Goal: Task Accomplishment & Management: Manage account settings

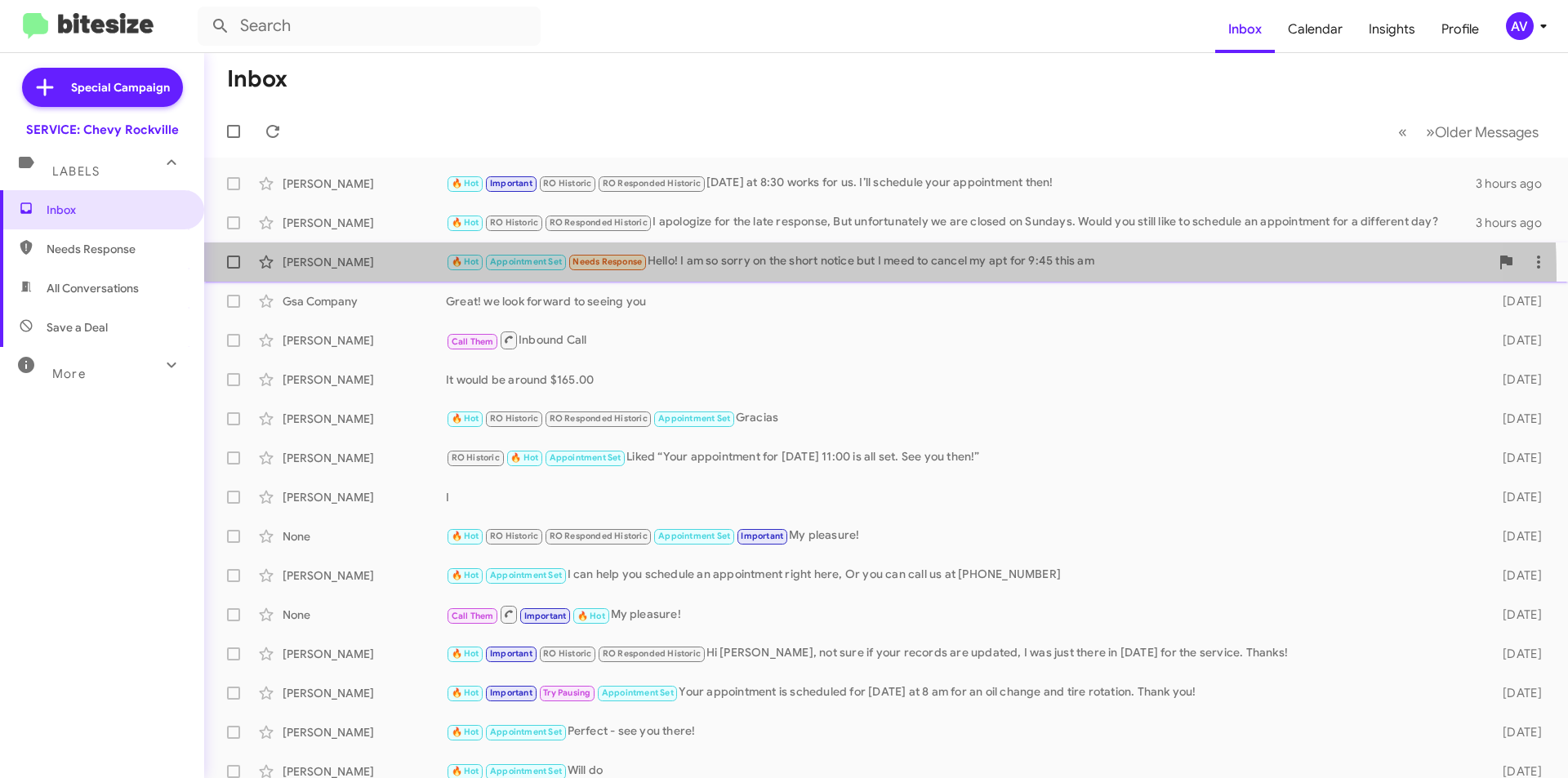
click at [700, 279] on span "Ashley Caruso 🔥 Hot Appointment Set Needs Response Hello! I am so sorry on the …" at bounding box center [887, 263] width 1364 height 39
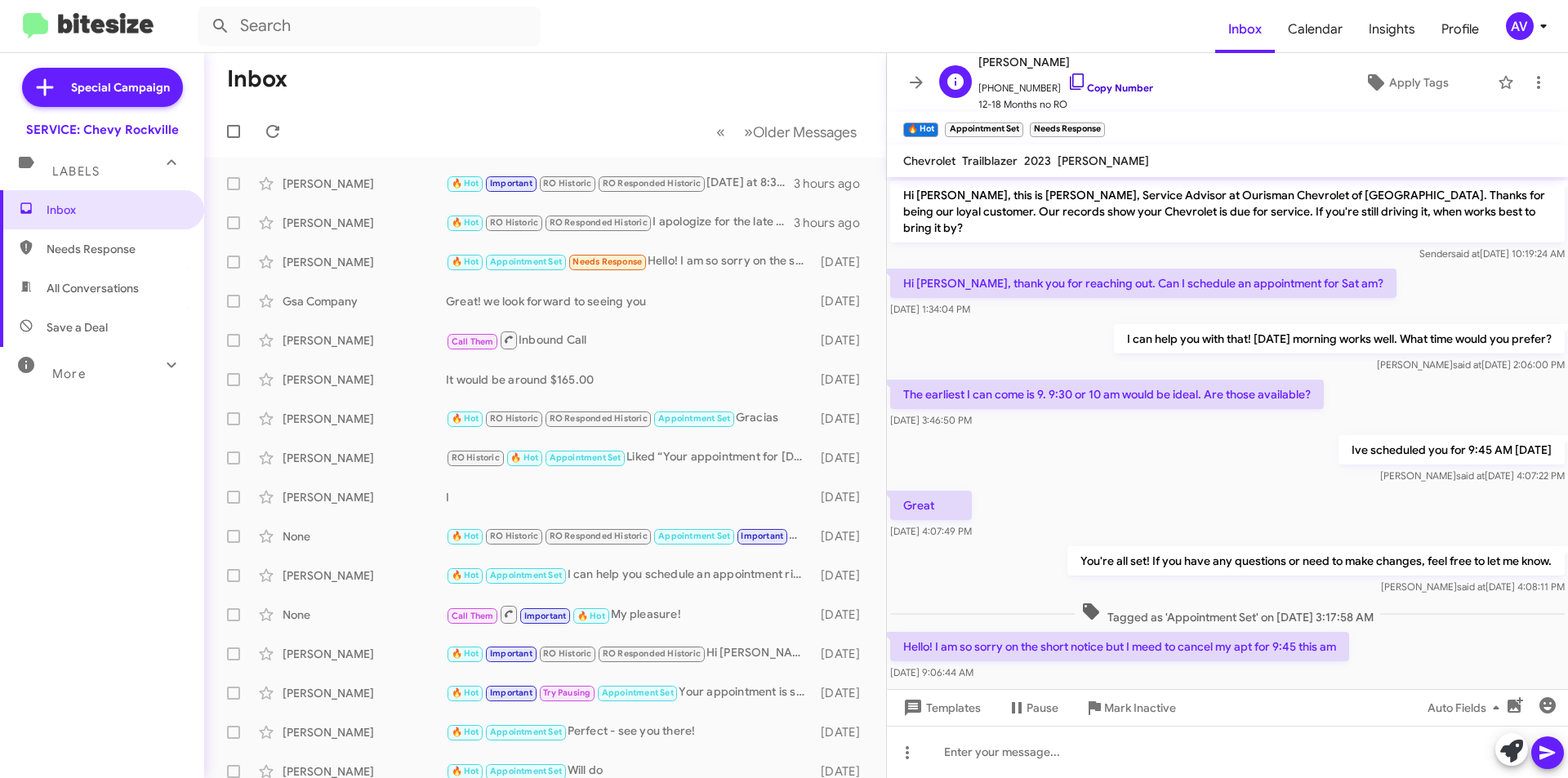
click at [1070, 82] on icon at bounding box center [1077, 82] width 13 height 16
click at [1068, 86] on icon at bounding box center [1078, 82] width 20 height 20
click at [1504, 764] on span at bounding box center [1512, 751] width 23 height 36
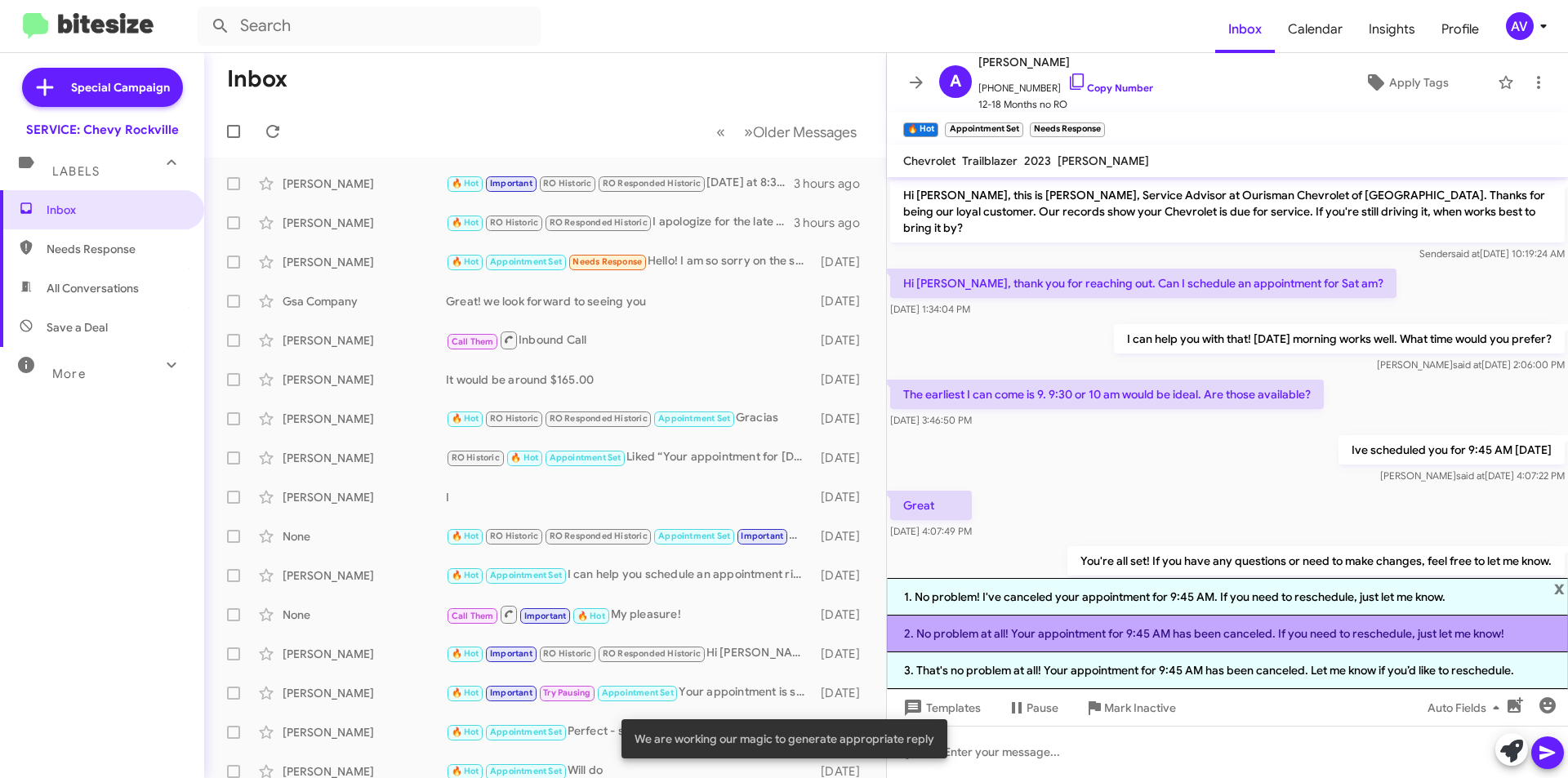
click at [1079, 630] on li "2. No problem at all! Your appointment for 9:45 AM has been canceled. If you ne…" at bounding box center [1228, 634] width 681 height 37
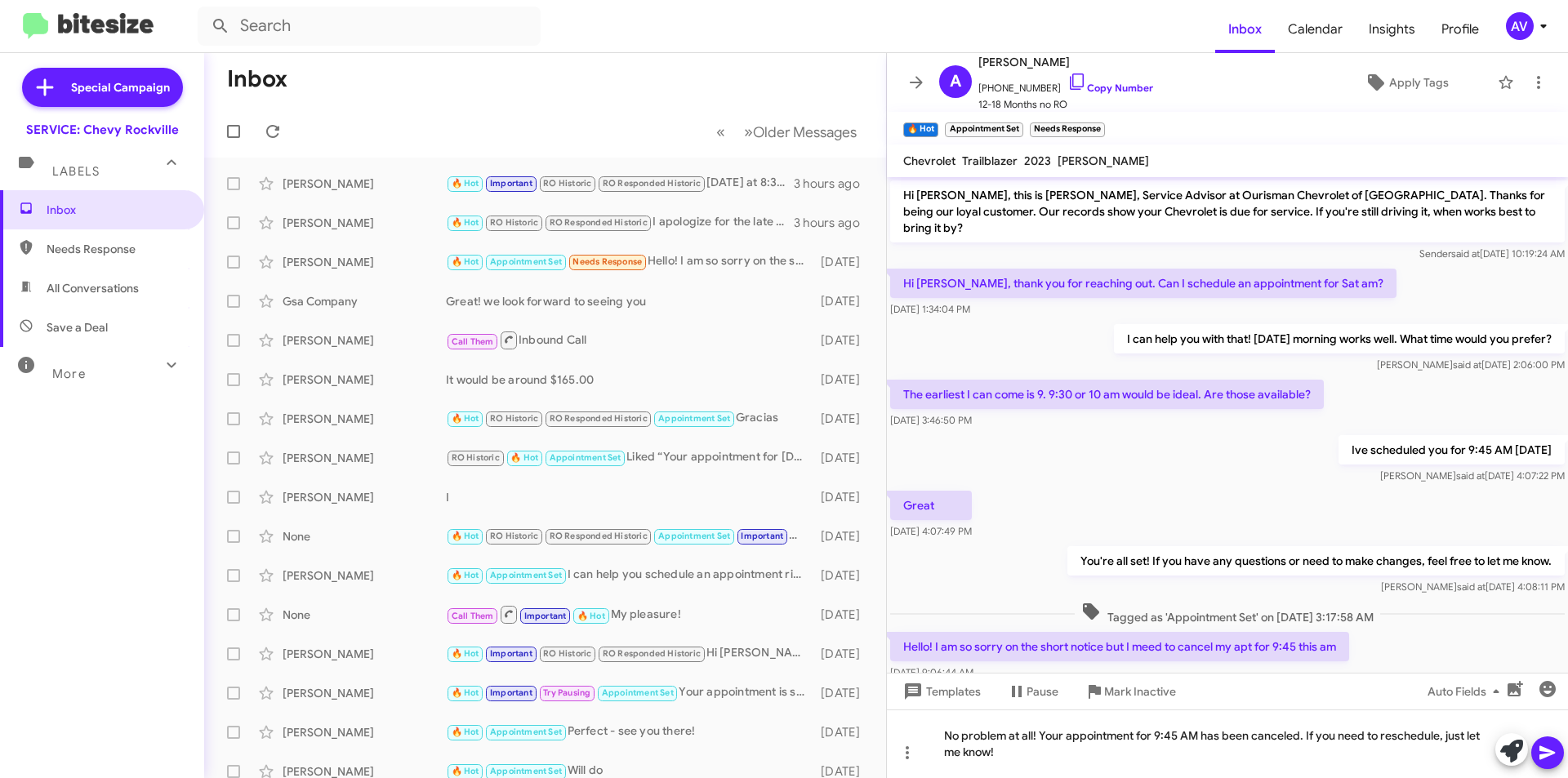
click at [1552, 761] on icon at bounding box center [1548, 753] width 20 height 20
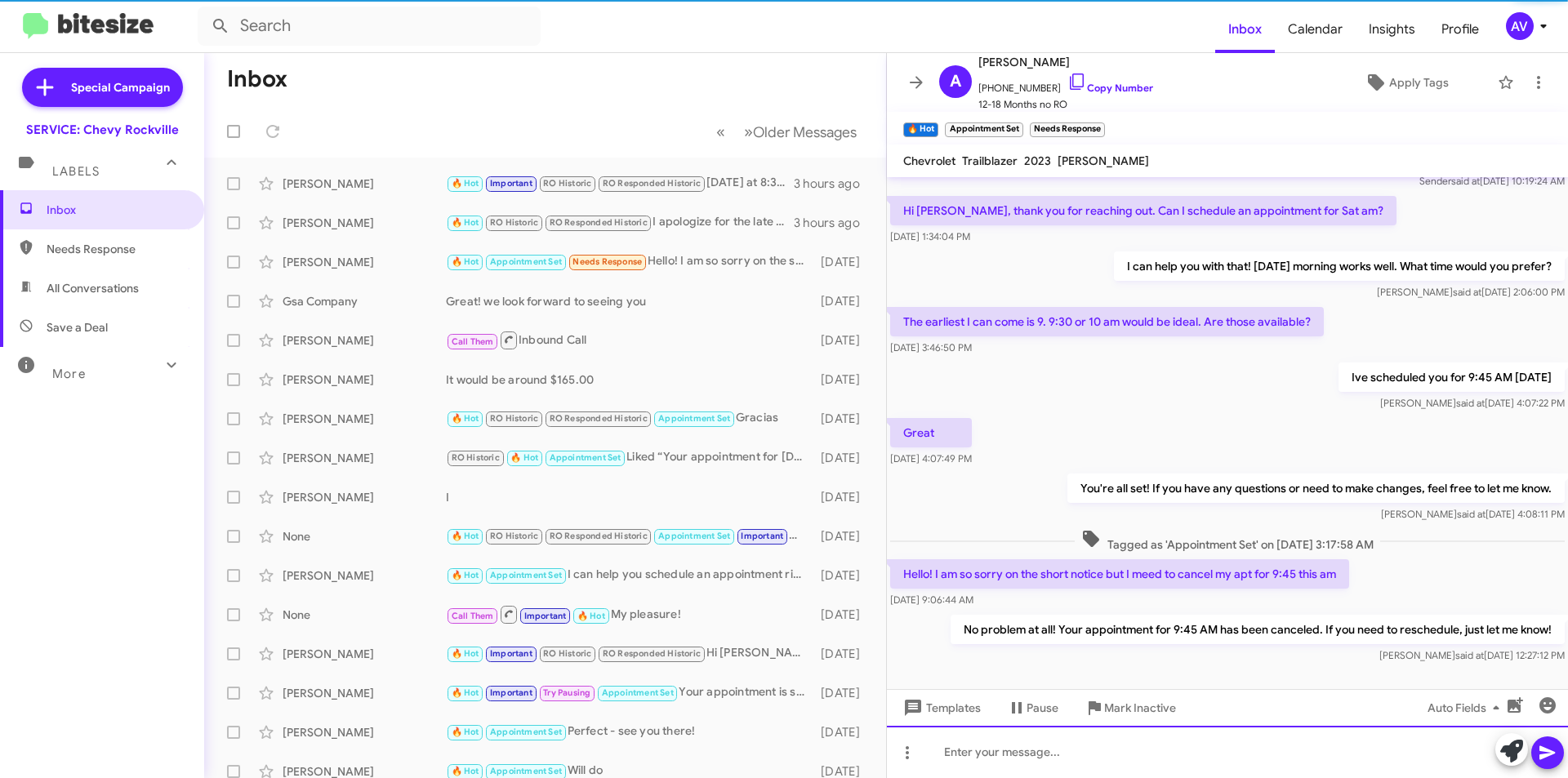
scroll to position [75, 0]
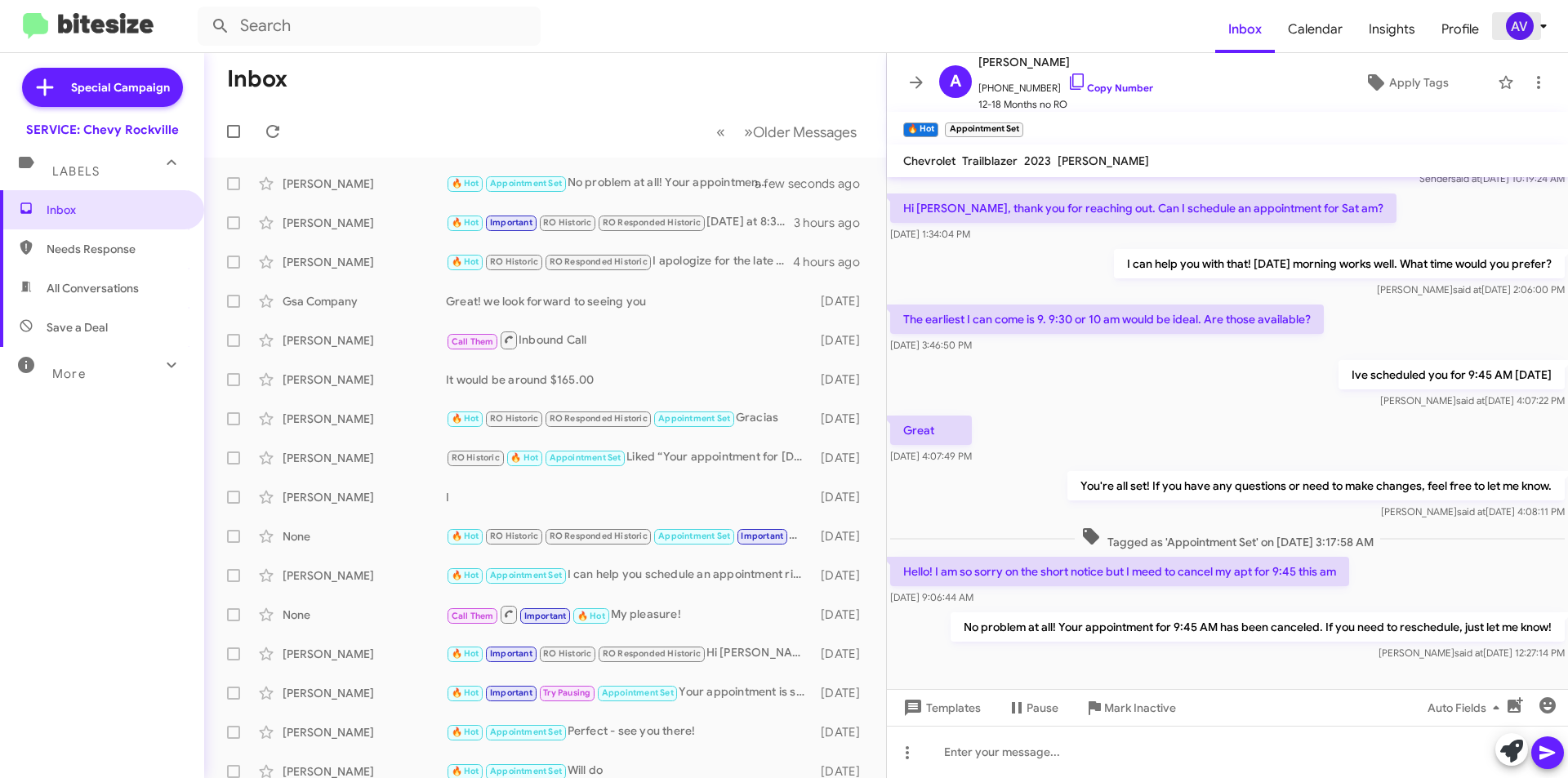
click at [1525, 26] on div "AV" at bounding box center [1520, 26] width 28 height 28
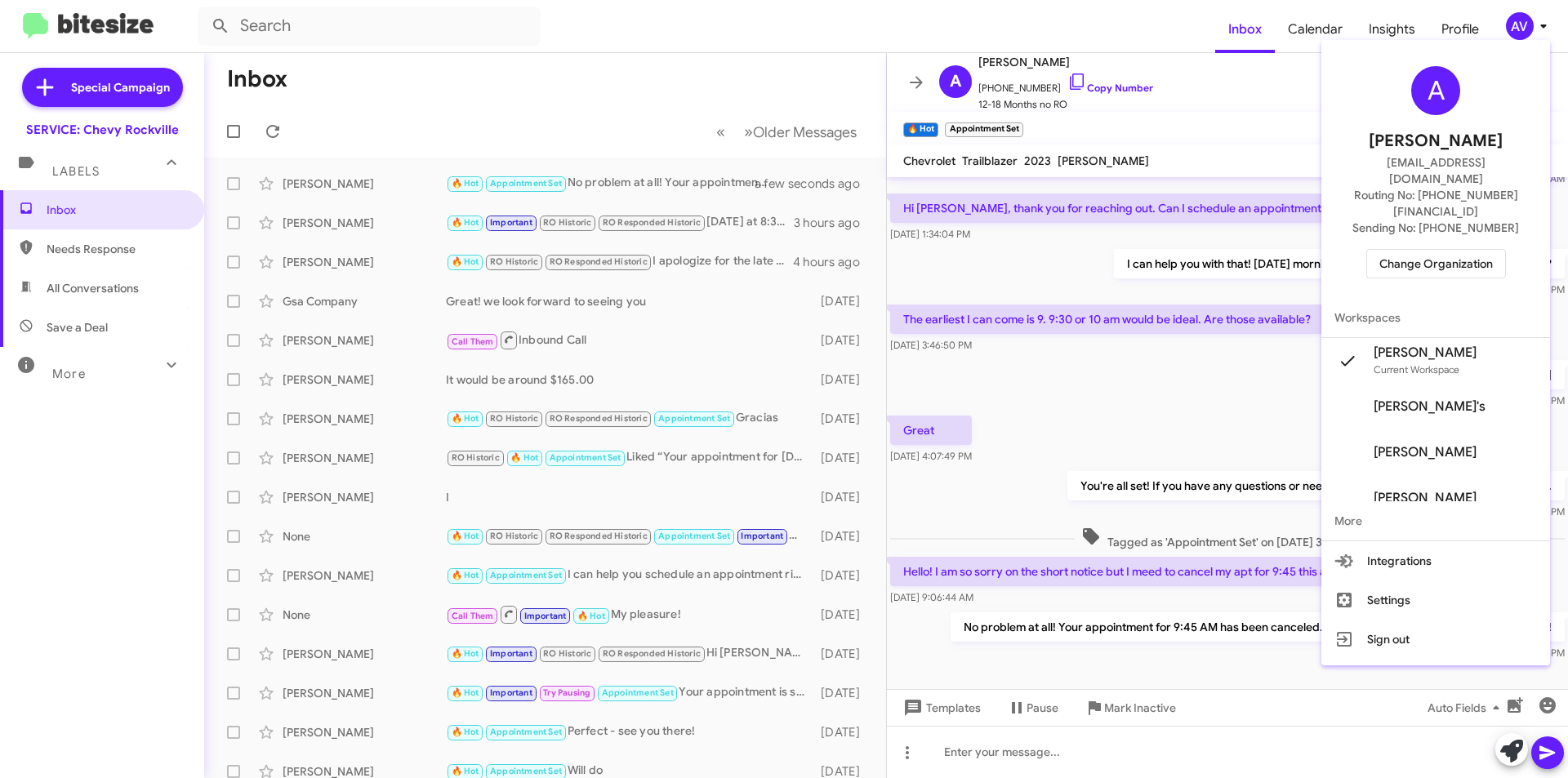
click at [1476, 250] on span "Change Organization" at bounding box center [1436, 264] width 114 height 28
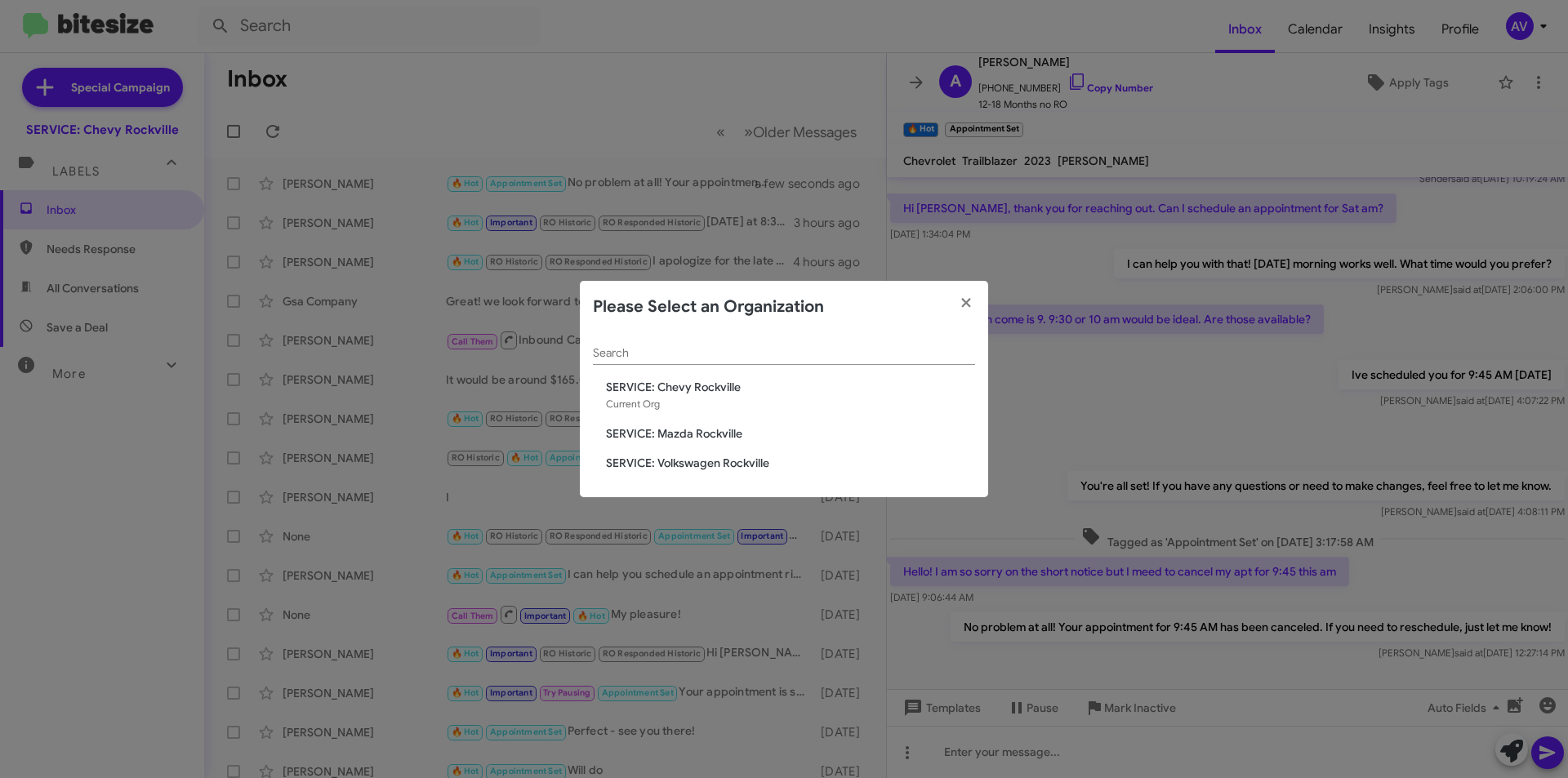
click at [646, 464] on span "SERVICE: Volkswagen Rockville" at bounding box center [791, 463] width 369 height 16
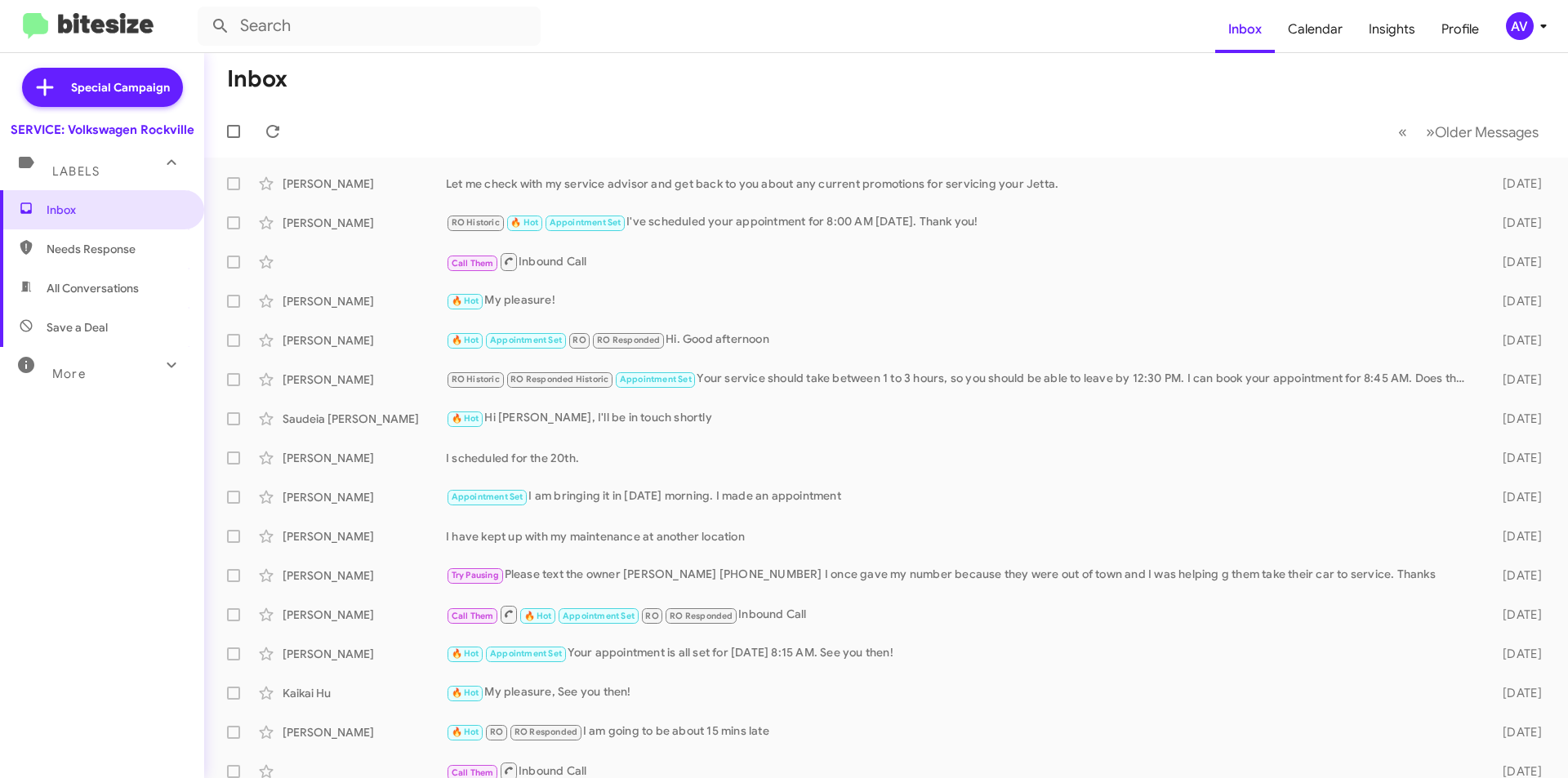
click at [1525, 13] on div "AV" at bounding box center [1520, 26] width 28 height 28
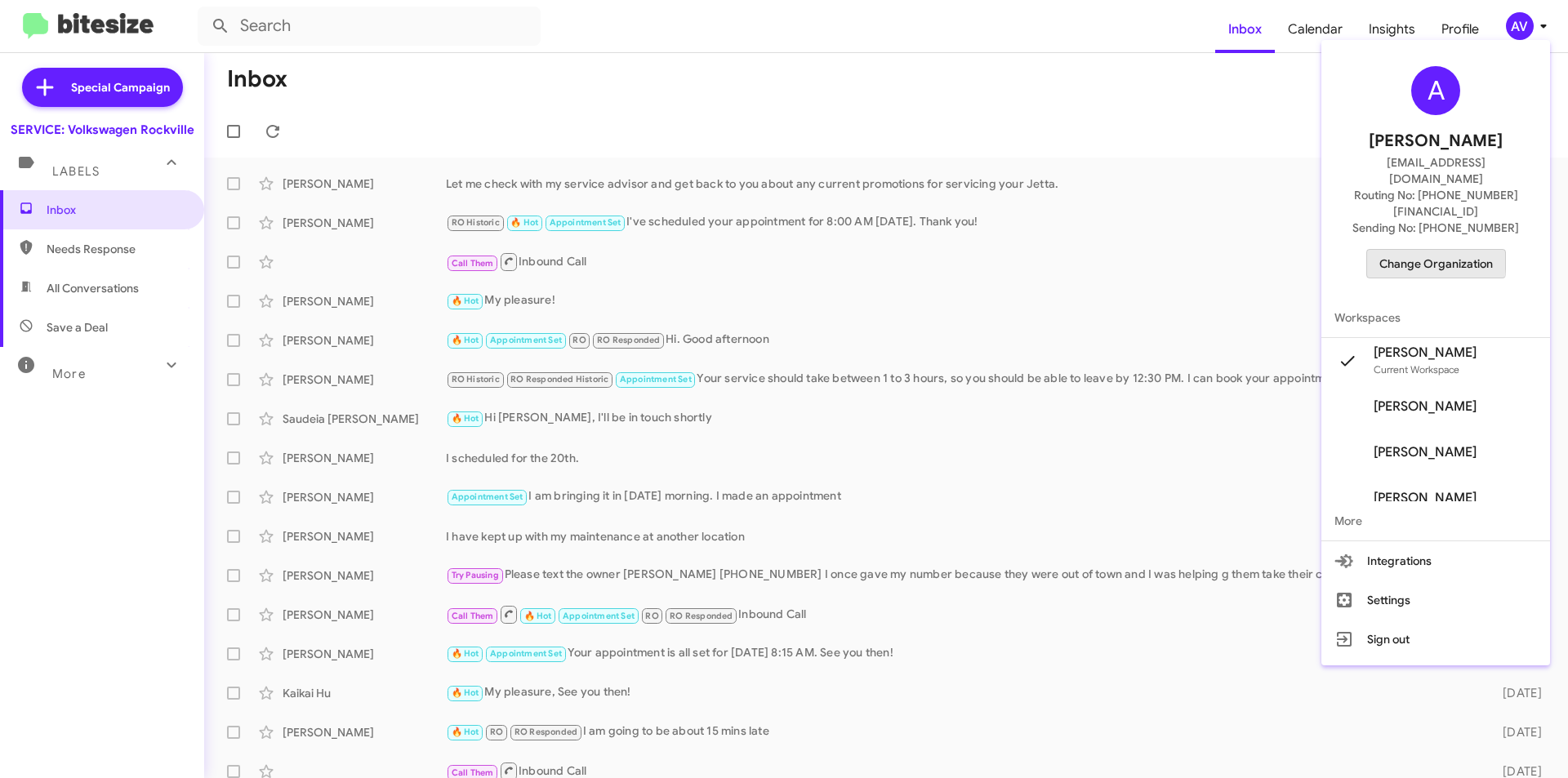
click at [1421, 250] on span "Change Organization" at bounding box center [1436, 264] width 114 height 28
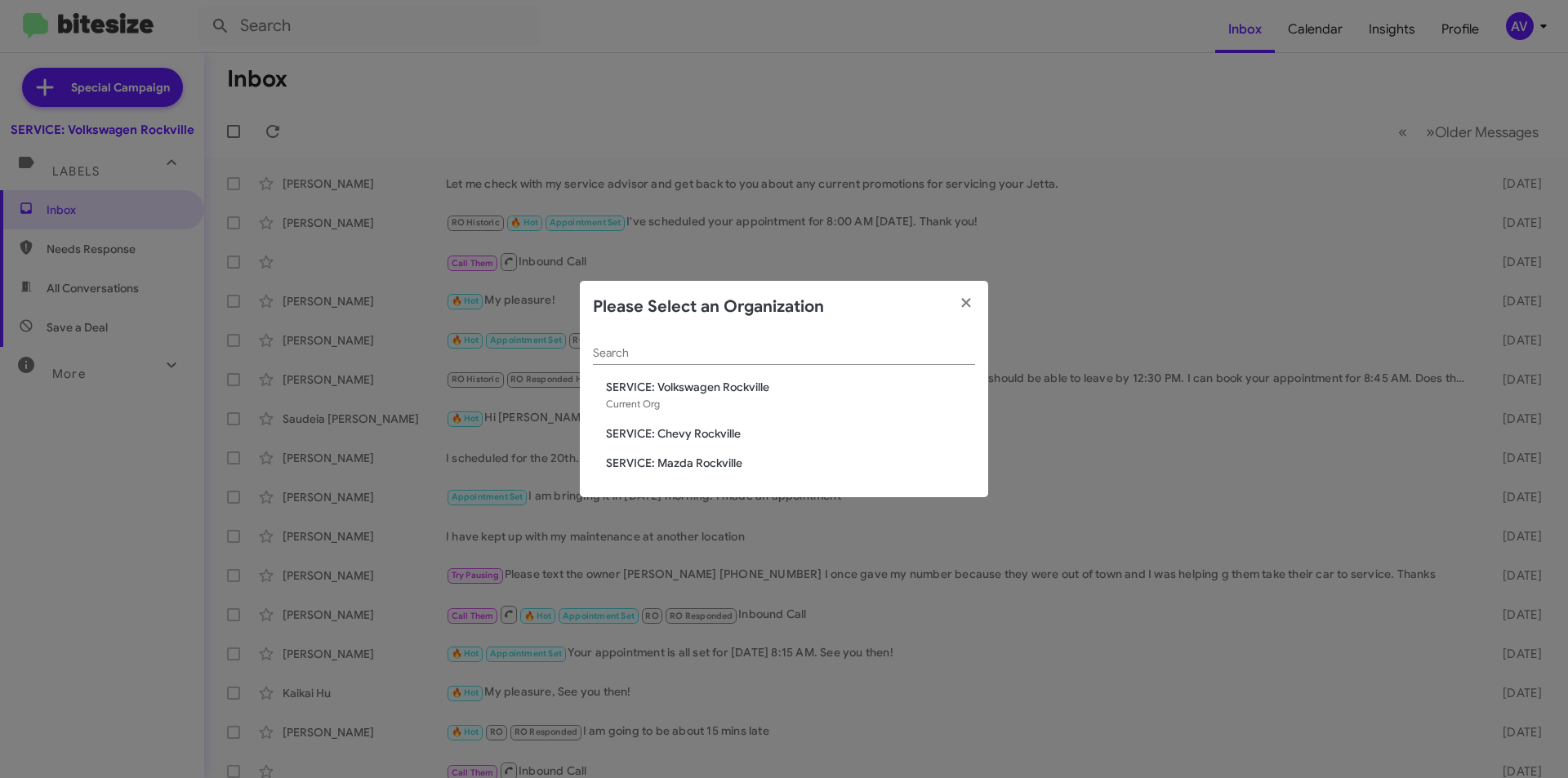
click at [748, 462] on span "SERVICE: Mazda Rockville" at bounding box center [791, 463] width 369 height 16
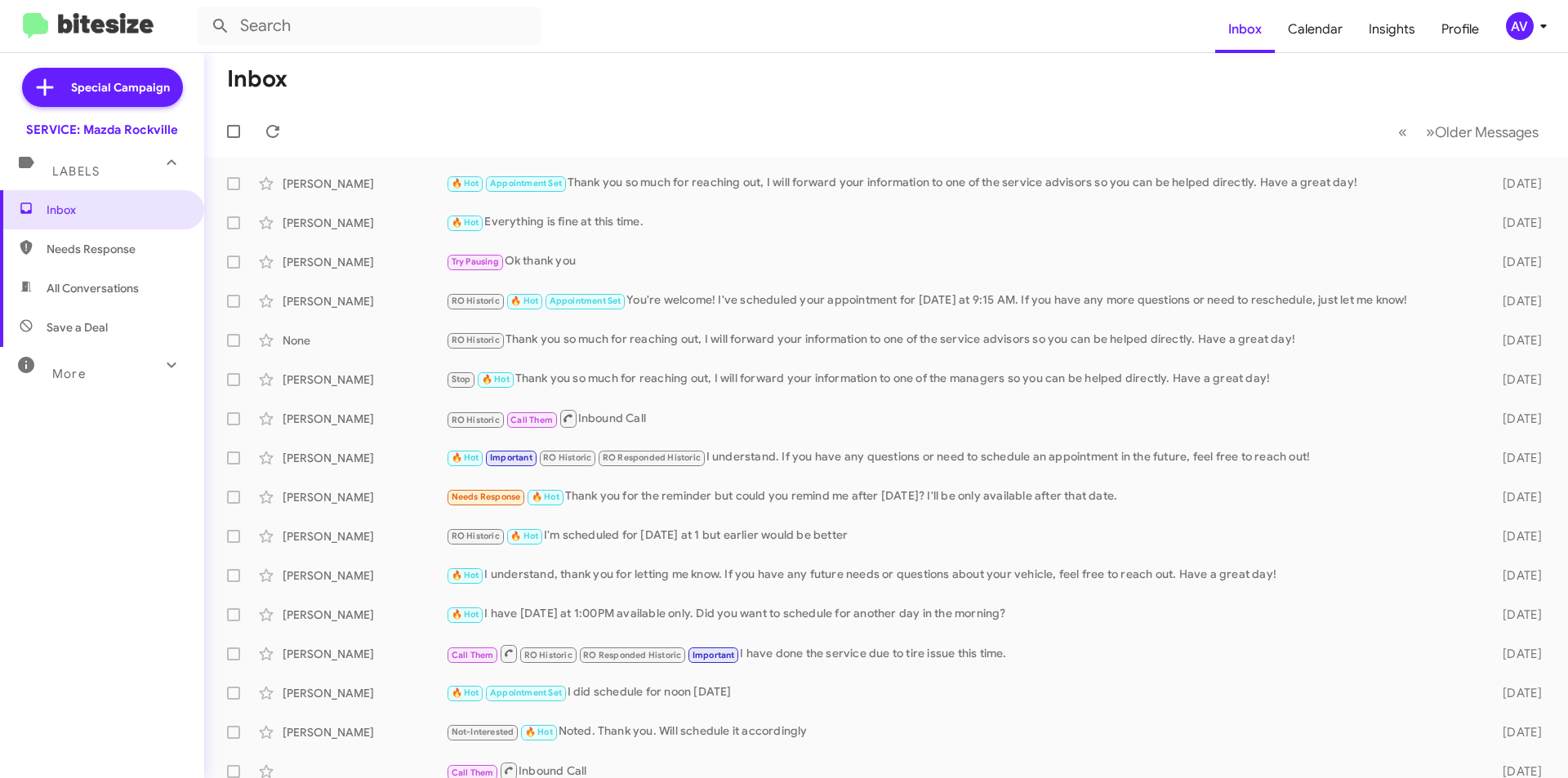
click at [1523, 39] on div "AV" at bounding box center [1520, 26] width 28 height 28
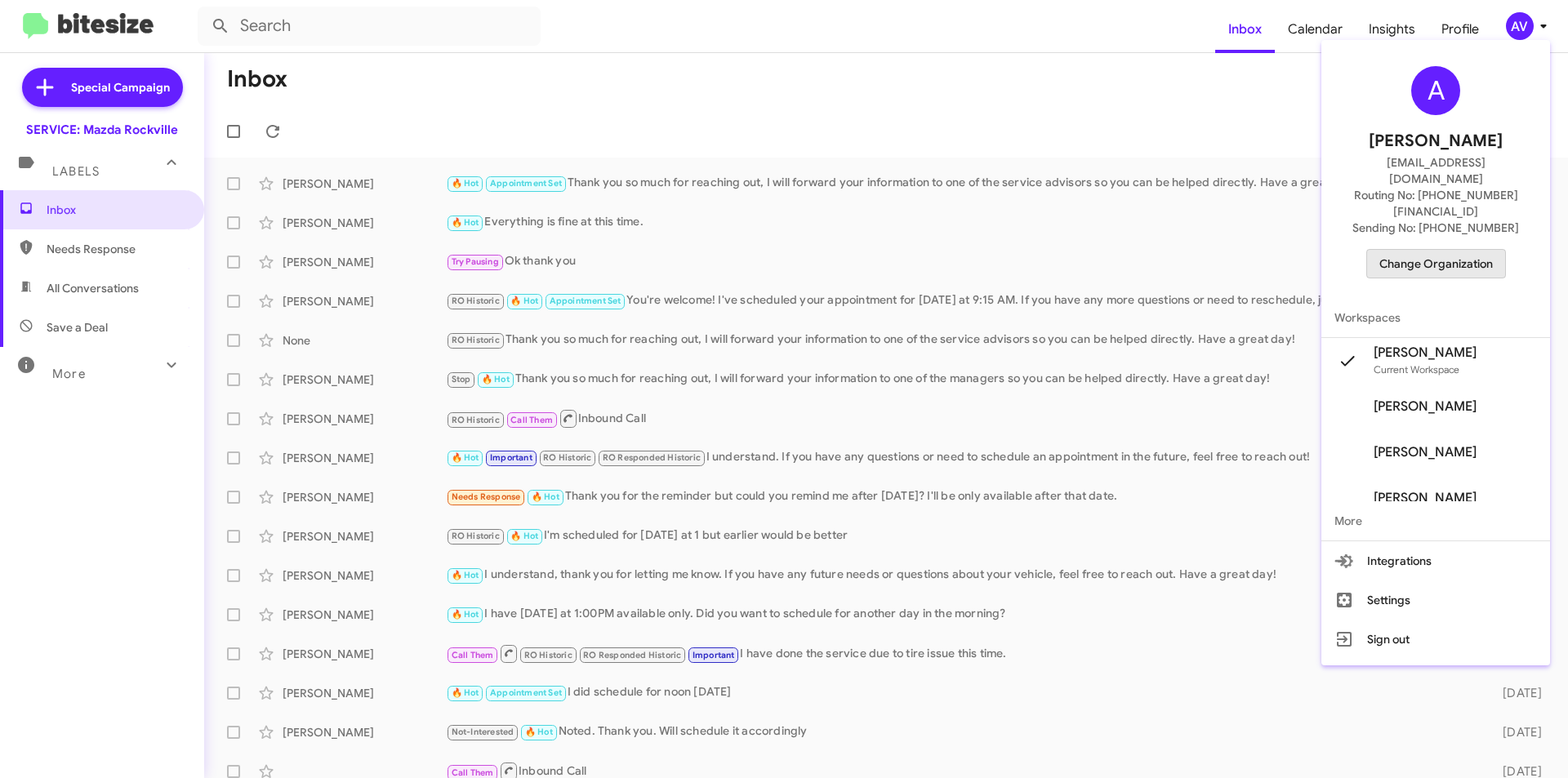
click at [1463, 250] on span "Change Organization" at bounding box center [1436, 264] width 114 height 28
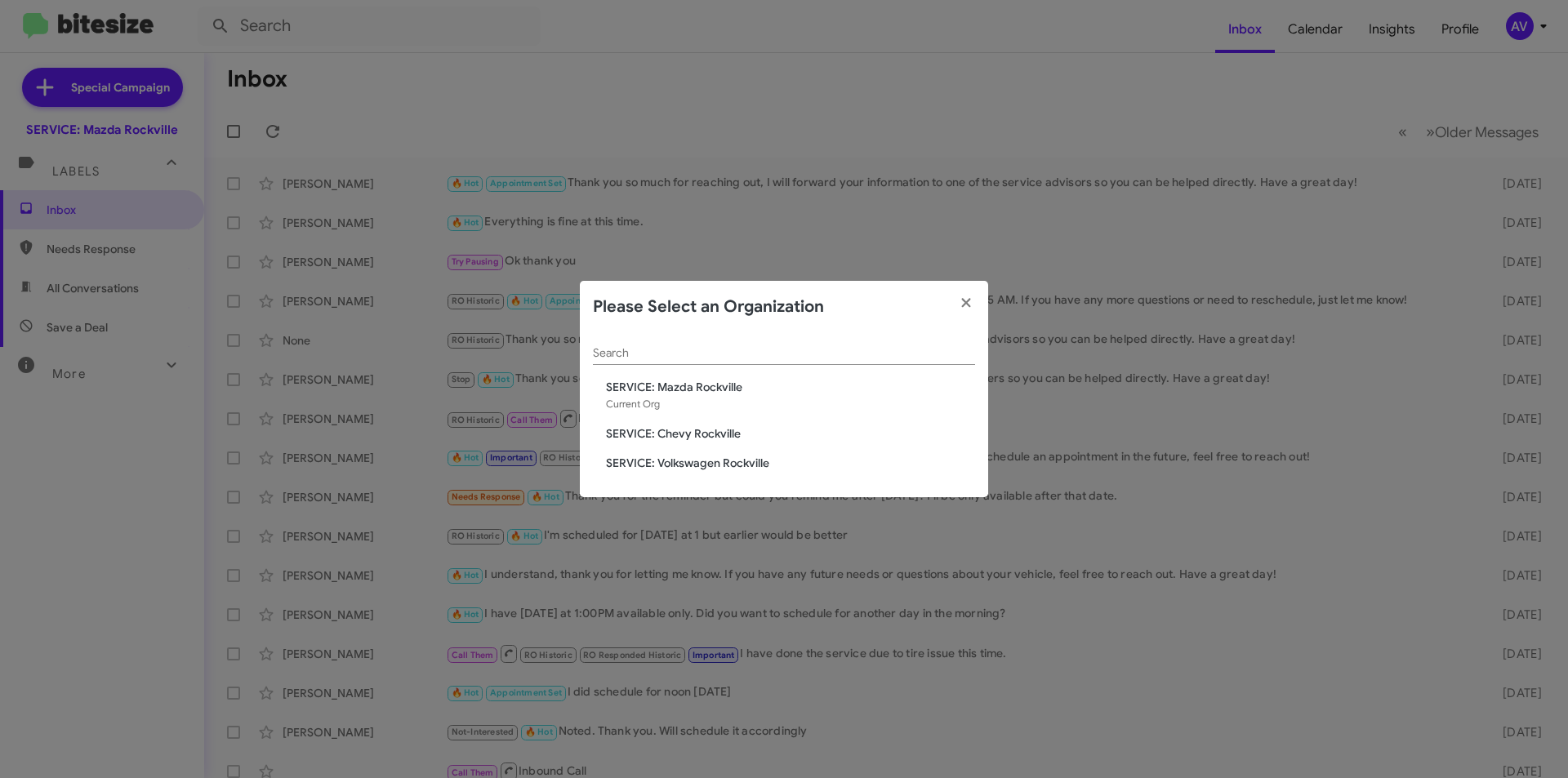
click at [692, 435] on span "SERVICE: Chevy Rockville" at bounding box center [791, 434] width 369 height 16
